Goal: Contribute content: Add original content to the website for others to see

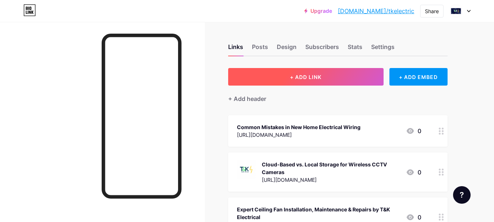
click at [313, 77] on span "+ ADD LINK" at bounding box center [305, 77] width 31 height 6
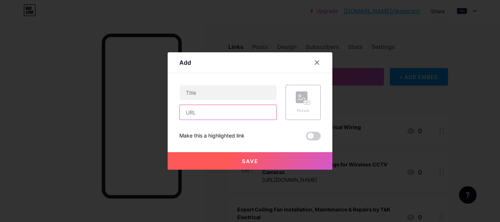
click at [221, 117] on input "text" at bounding box center [228, 112] width 97 height 15
paste input "[URL][DOMAIN_NAME]"
type input "[URL][DOMAIN_NAME]"
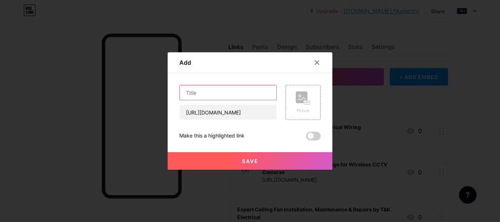
click at [236, 94] on input "text" at bounding box center [228, 92] width 97 height 15
paste input "Cool Comfort Made Easy: Professional Ceiling Fan Installation by T&K Electrical"
type input "Cool Comfort Made Easy: Professional Ceiling Fan Installation by T&K Electrical"
click at [296, 113] on div "Picture" at bounding box center [302, 110] width 15 height 5
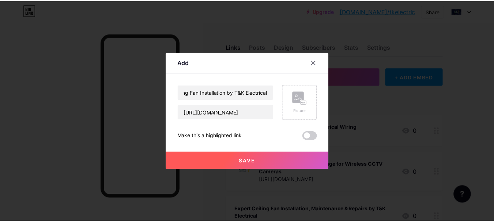
scroll to position [0, 0]
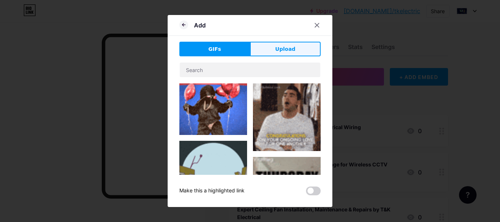
click at [279, 48] on span "Upload" at bounding box center [285, 49] width 20 height 8
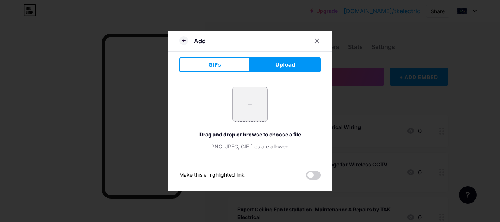
click at [248, 100] on input "file" at bounding box center [250, 104] width 34 height 34
type input "C:\fakepath\whitecolor 2.webp"
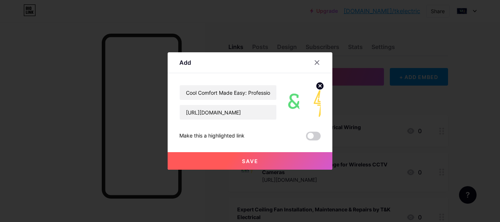
click at [310, 135] on span at bounding box center [313, 136] width 15 height 9
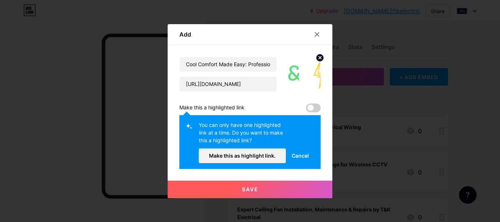
click at [241, 163] on div "You can only have one highlighted link at a time. Do you want to make this a hi…" at bounding box center [249, 142] width 141 height 54
click at [241, 158] on span "Make this as highlight link." at bounding box center [242, 155] width 67 height 6
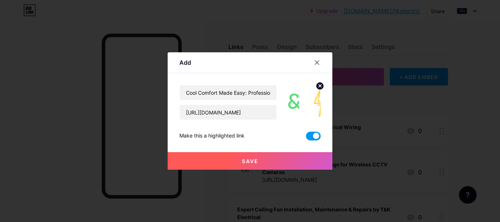
click at [248, 164] on button "Save" at bounding box center [249, 161] width 165 height 18
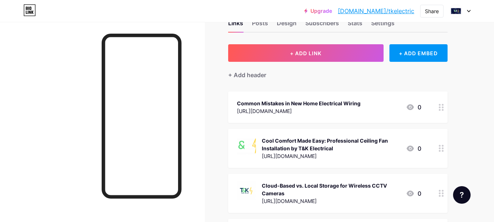
scroll to position [37, 0]
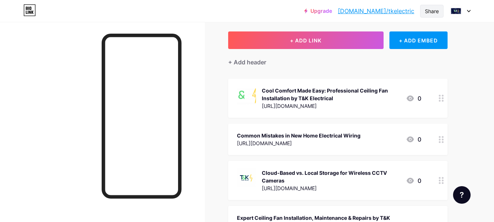
click at [425, 12] on div "Share" at bounding box center [432, 11] width 14 height 8
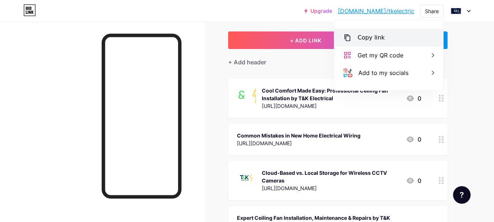
drag, startPoint x: 380, startPoint y: 37, endPoint x: 222, endPoint y: 7, distance: 161.0
click at [379, 37] on div "Copy link" at bounding box center [371, 37] width 27 height 9
